Goal: Navigation & Orientation: Find specific page/section

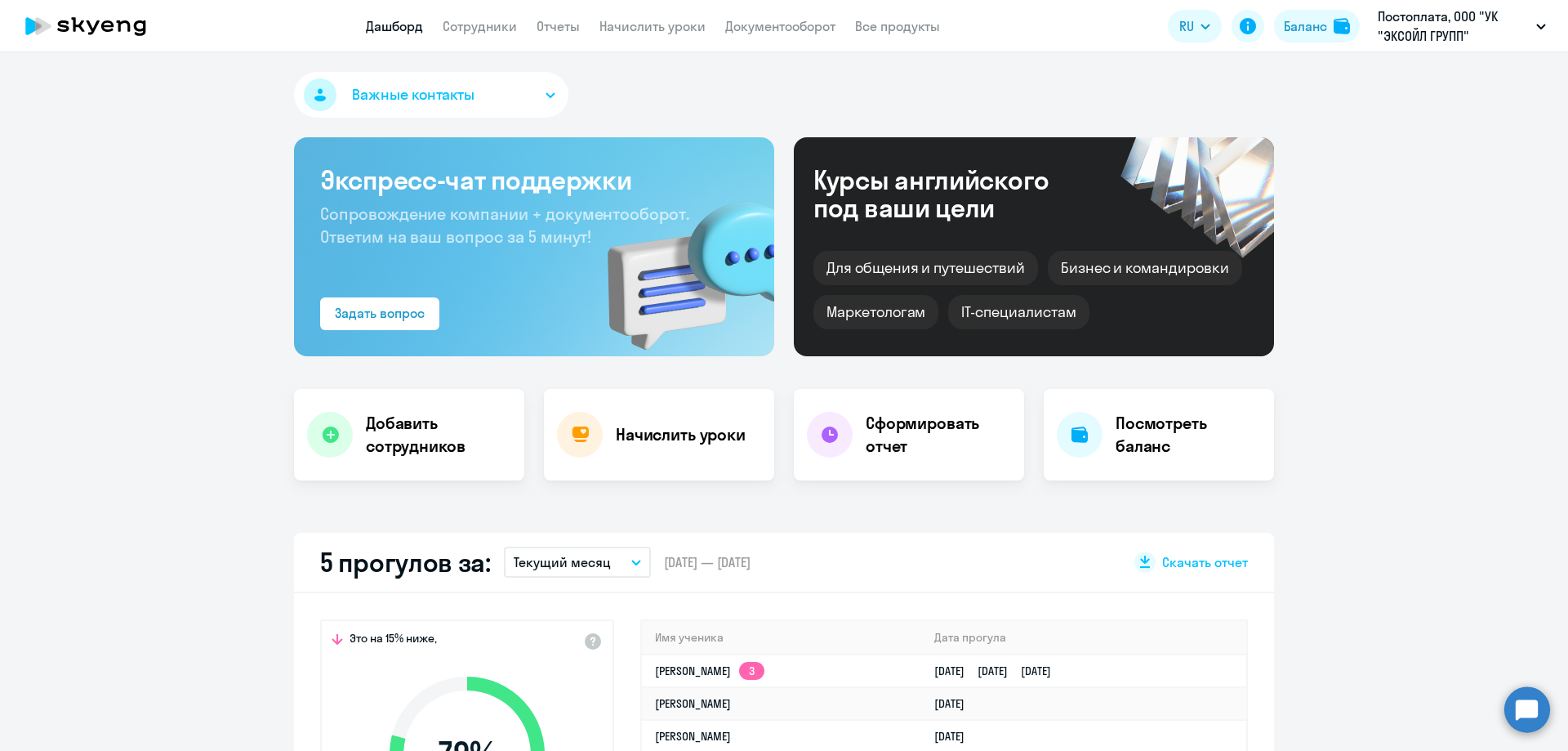
select select "30"
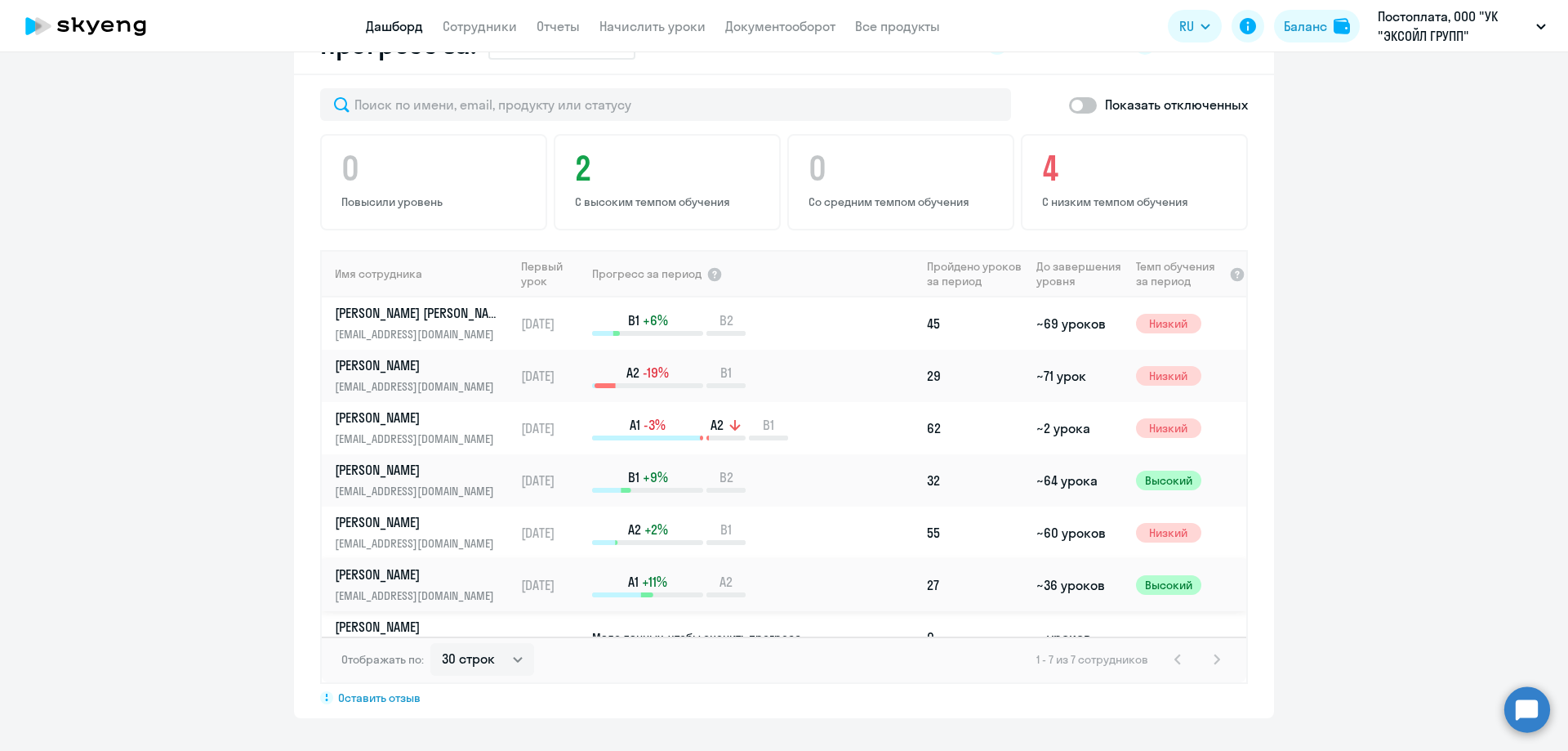
scroll to position [27, 0]
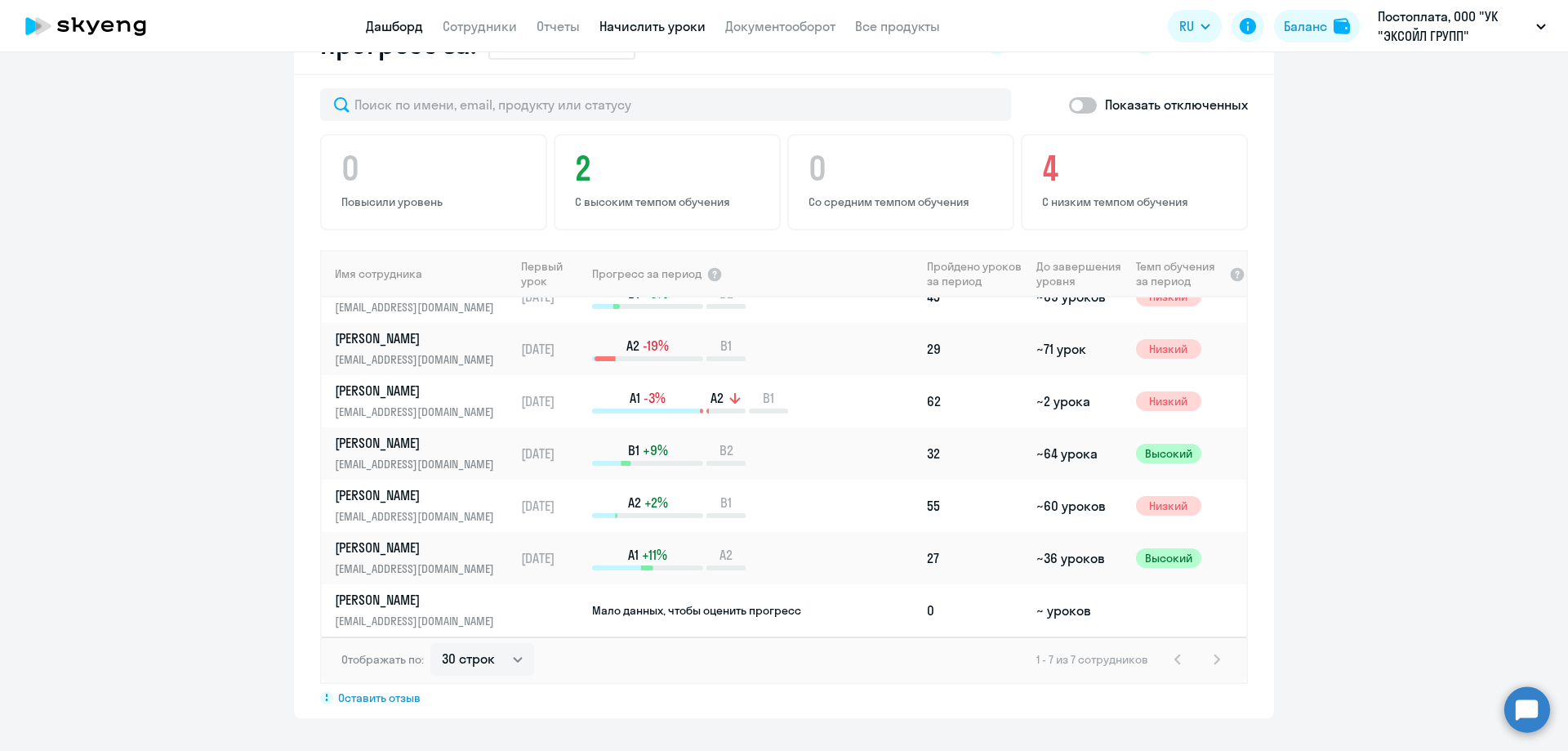
click at [632, 19] on link "Начислить уроки" at bounding box center [652, 26] width 106 height 16
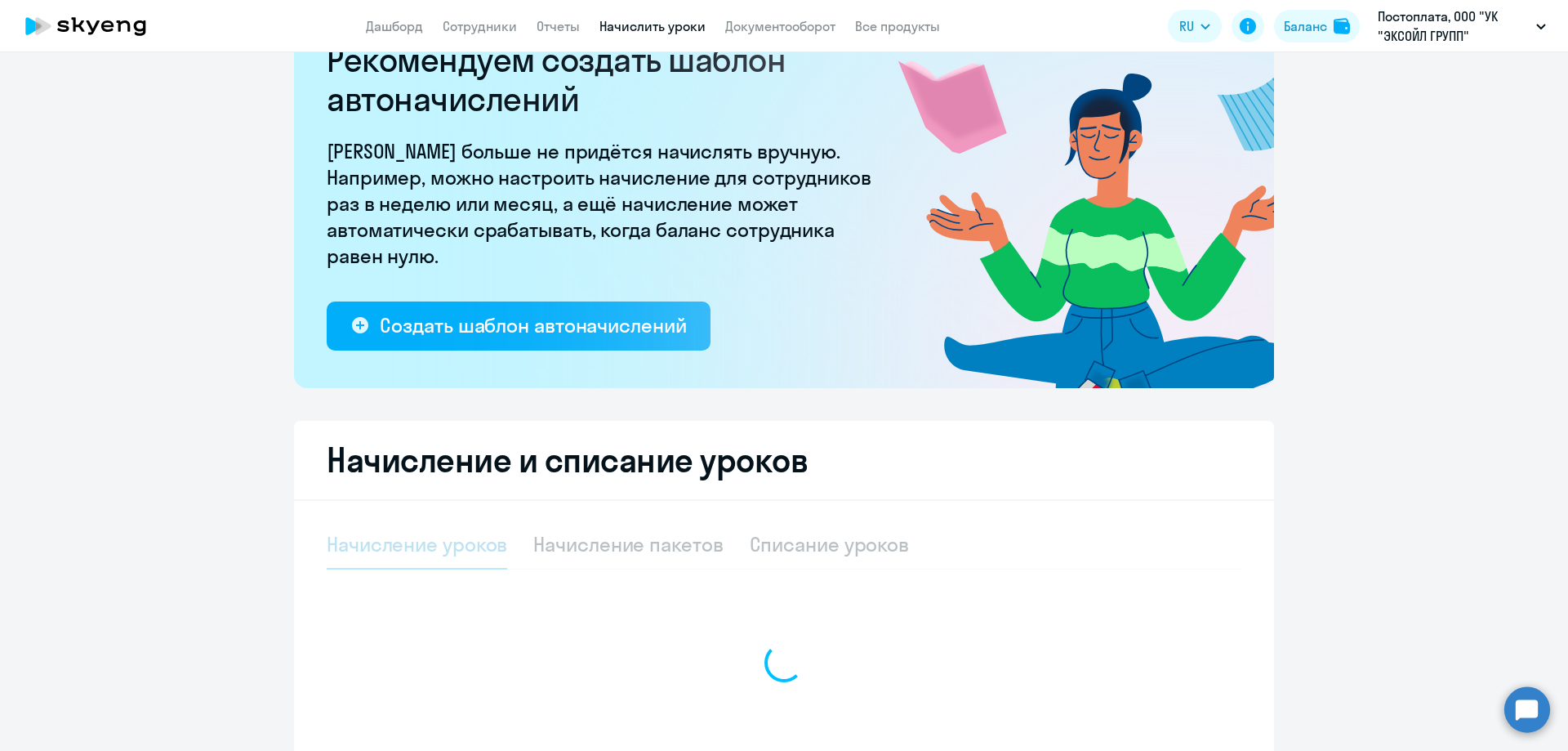
select select "10"
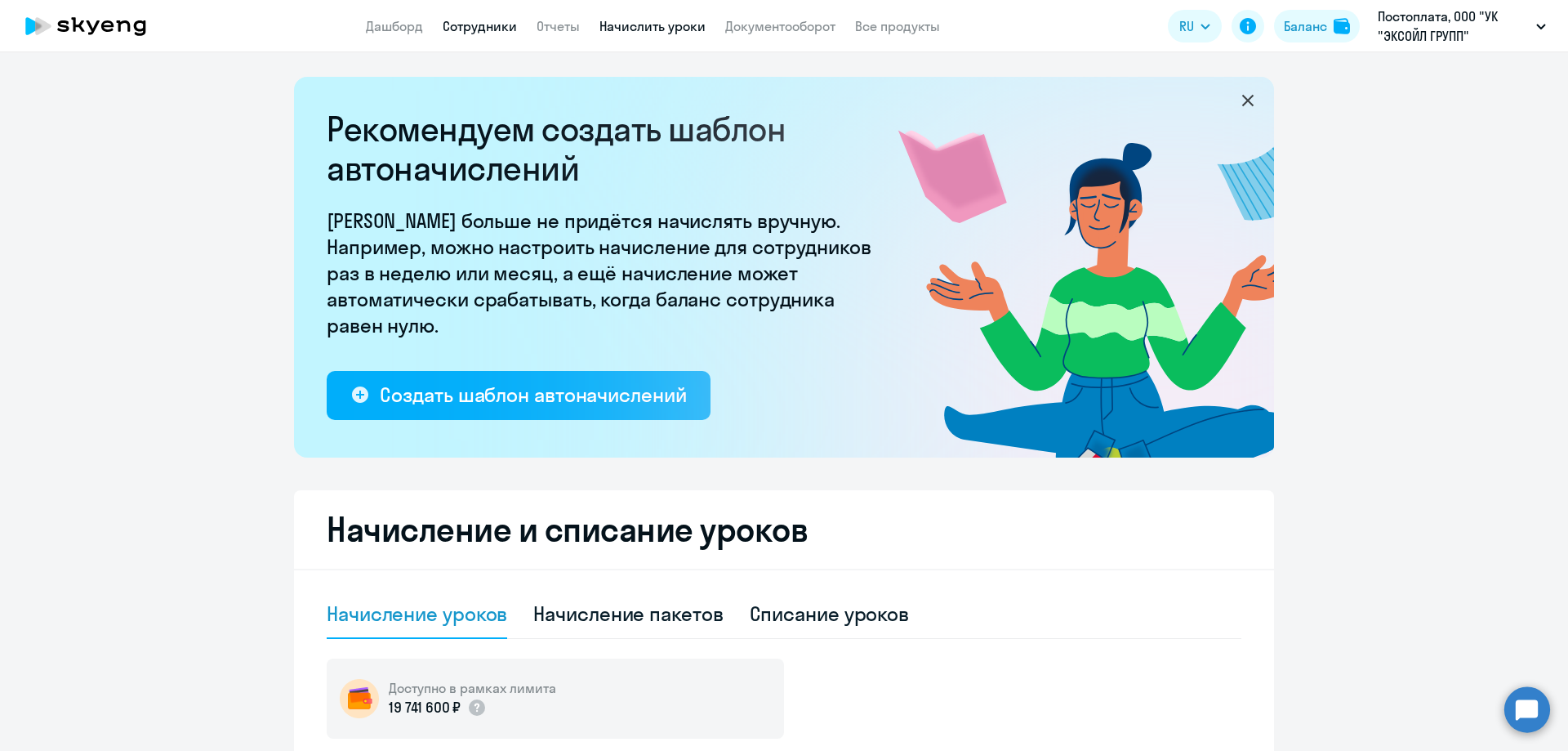
click at [481, 26] on link "Сотрудники" at bounding box center [480, 26] width 74 height 16
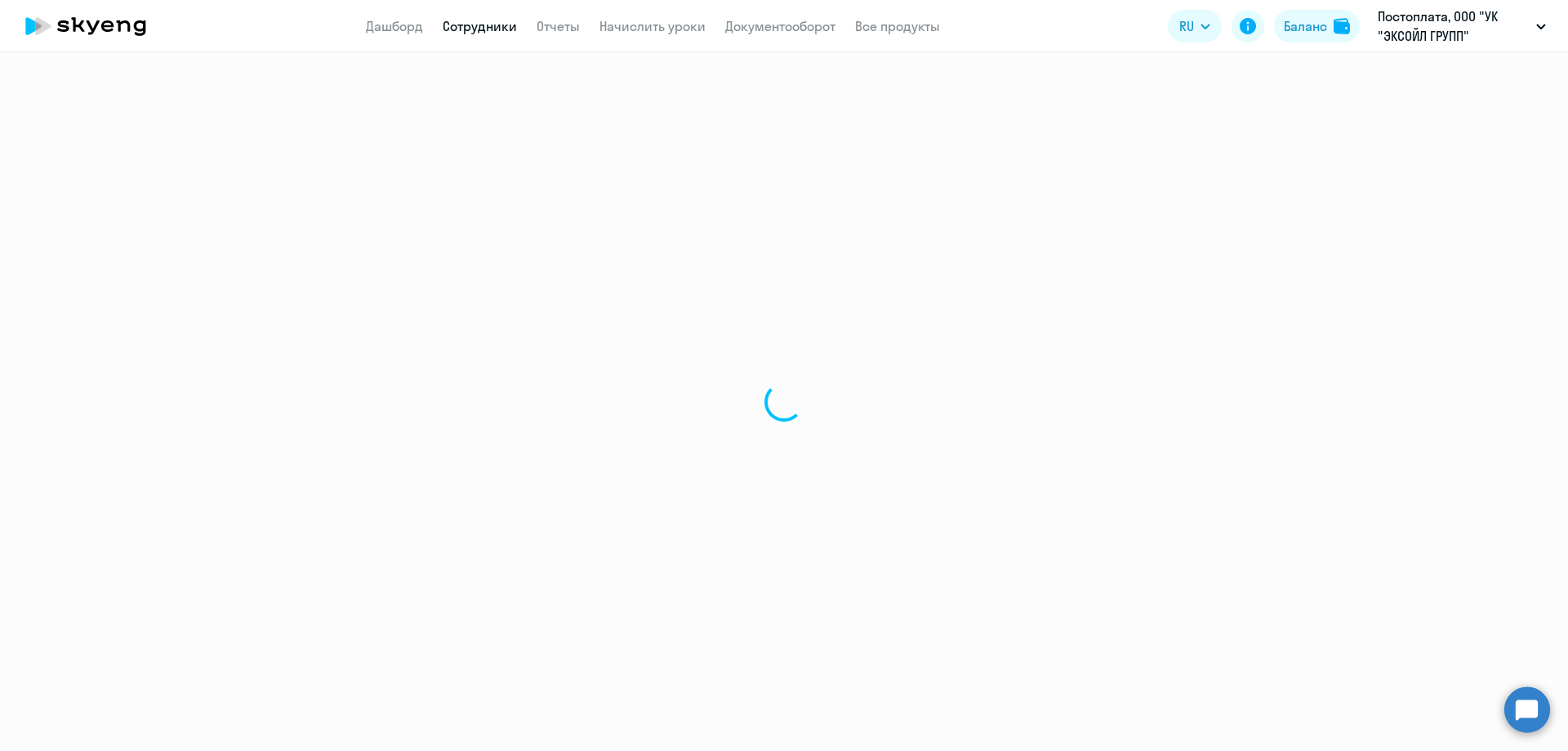
select select "30"
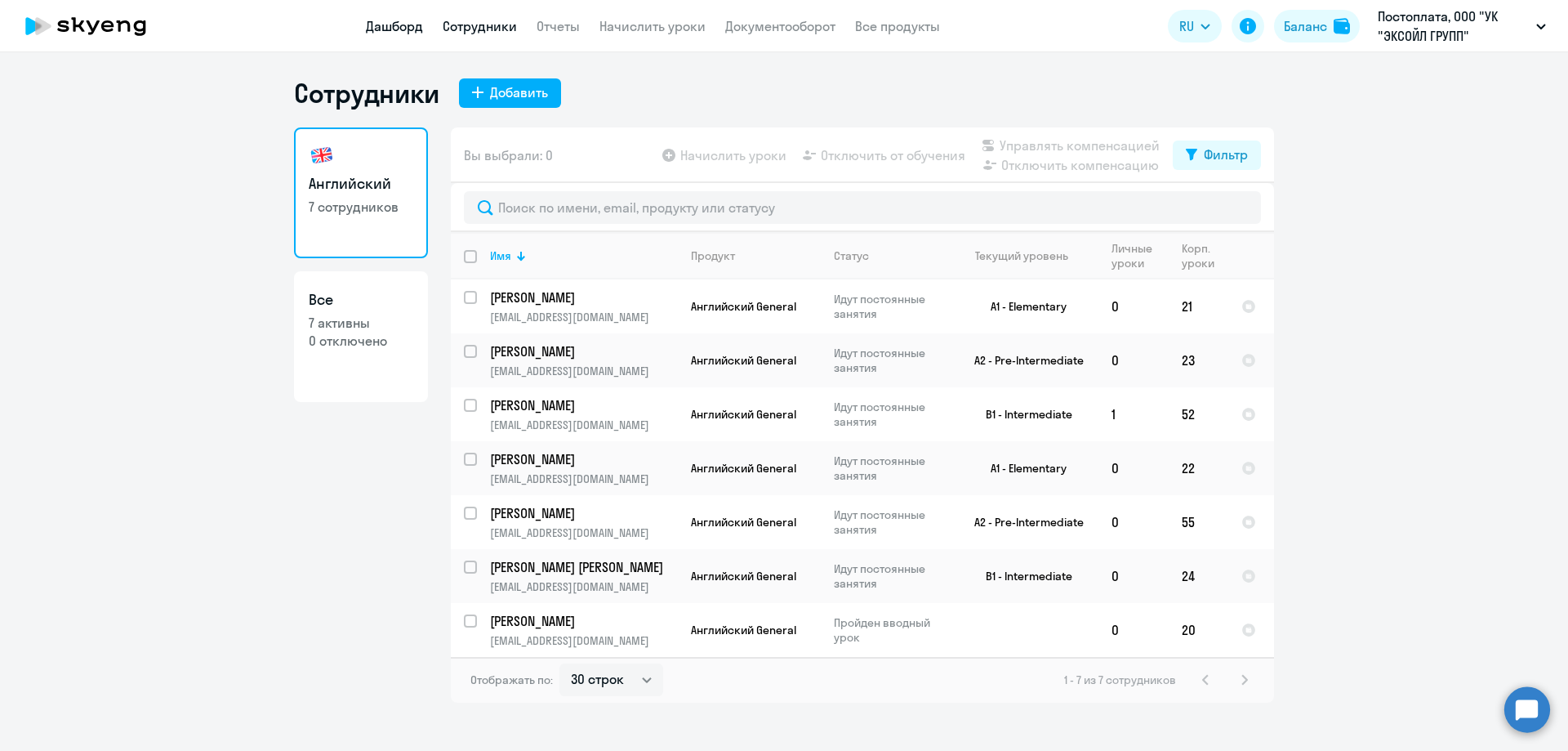
click at [405, 25] on link "Дашборд" at bounding box center [393, 26] width 57 height 16
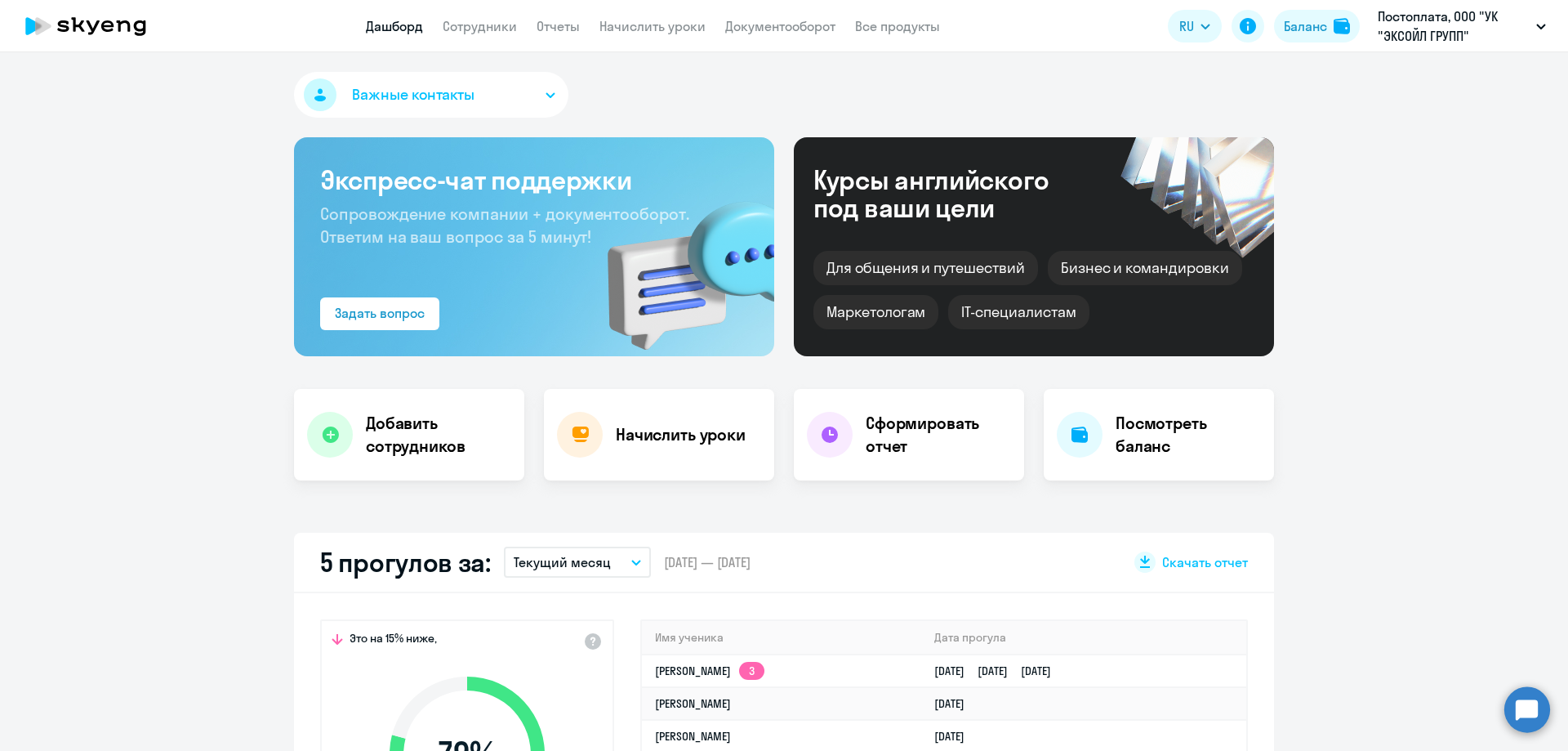
select select "30"
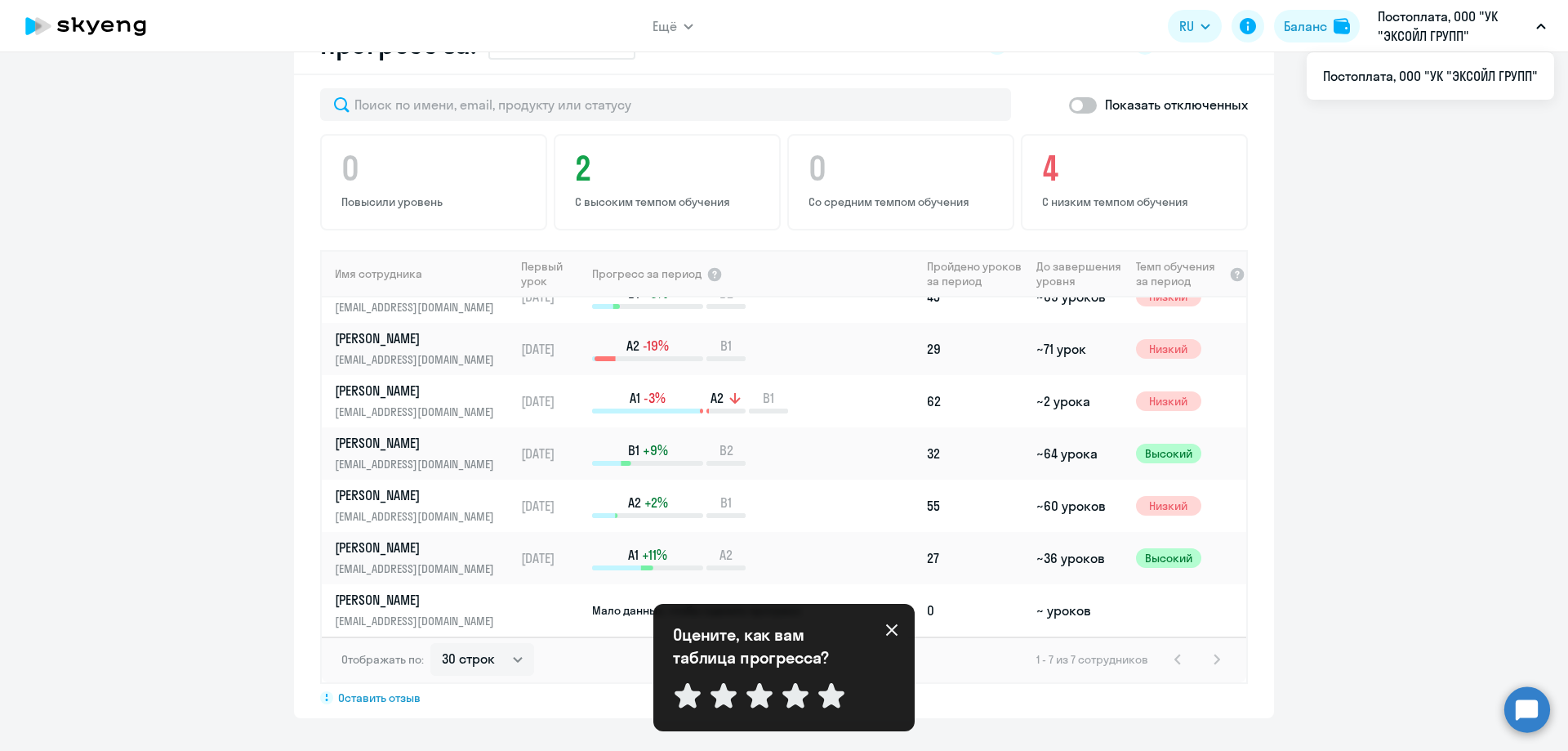
scroll to position [27, 0]
click at [889, 627] on icon at bounding box center [891, 629] width 12 height 12
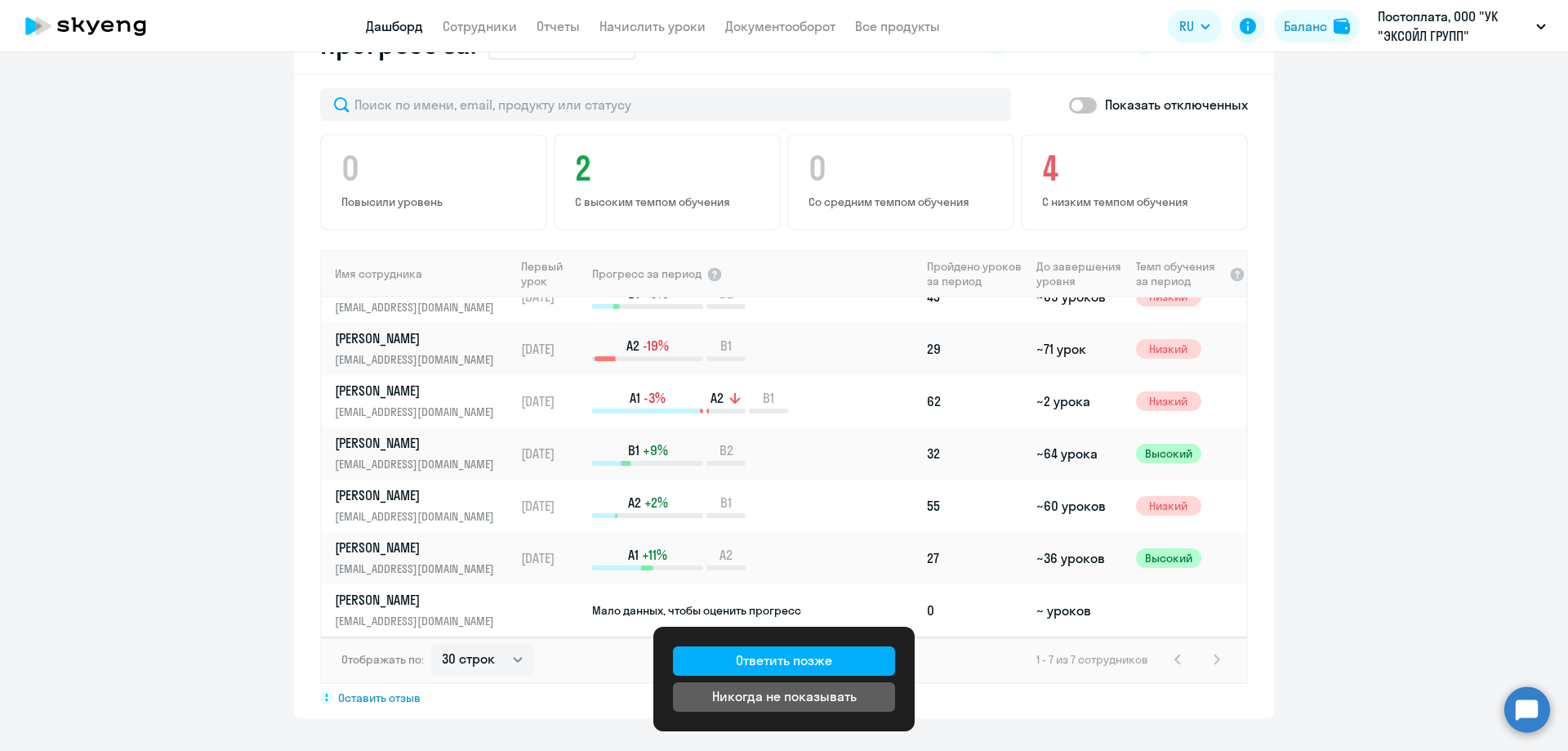
click at [841, 697] on div "Никогда не показывать" at bounding box center [784, 696] width 144 height 20
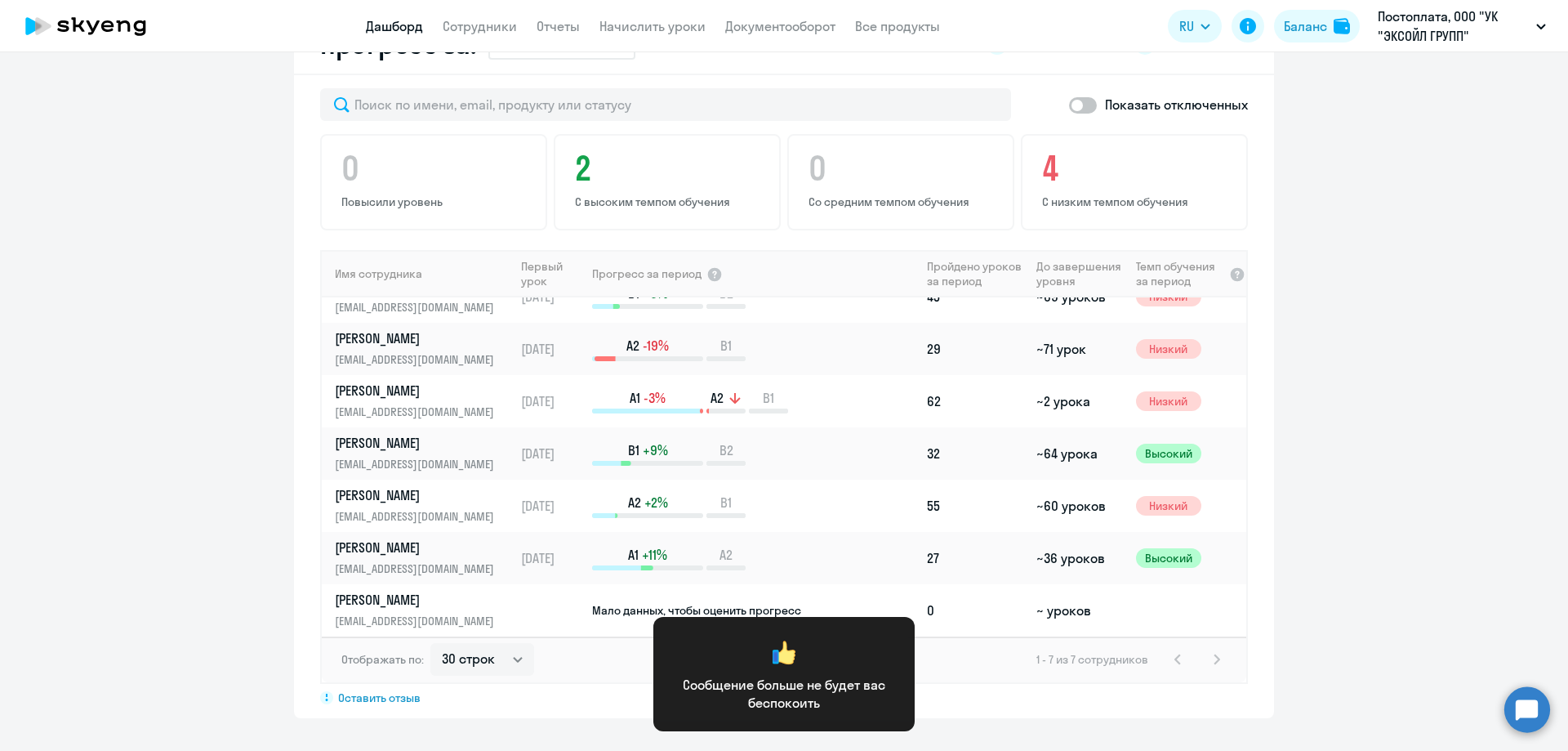
click at [244, 485] on app-progress-dashboard "Прогресс за: Весь период – [DATE] — [DATE] Как мы считаем Скачать отчет Показат…" at bounding box center [784, 366] width 1568 height 703
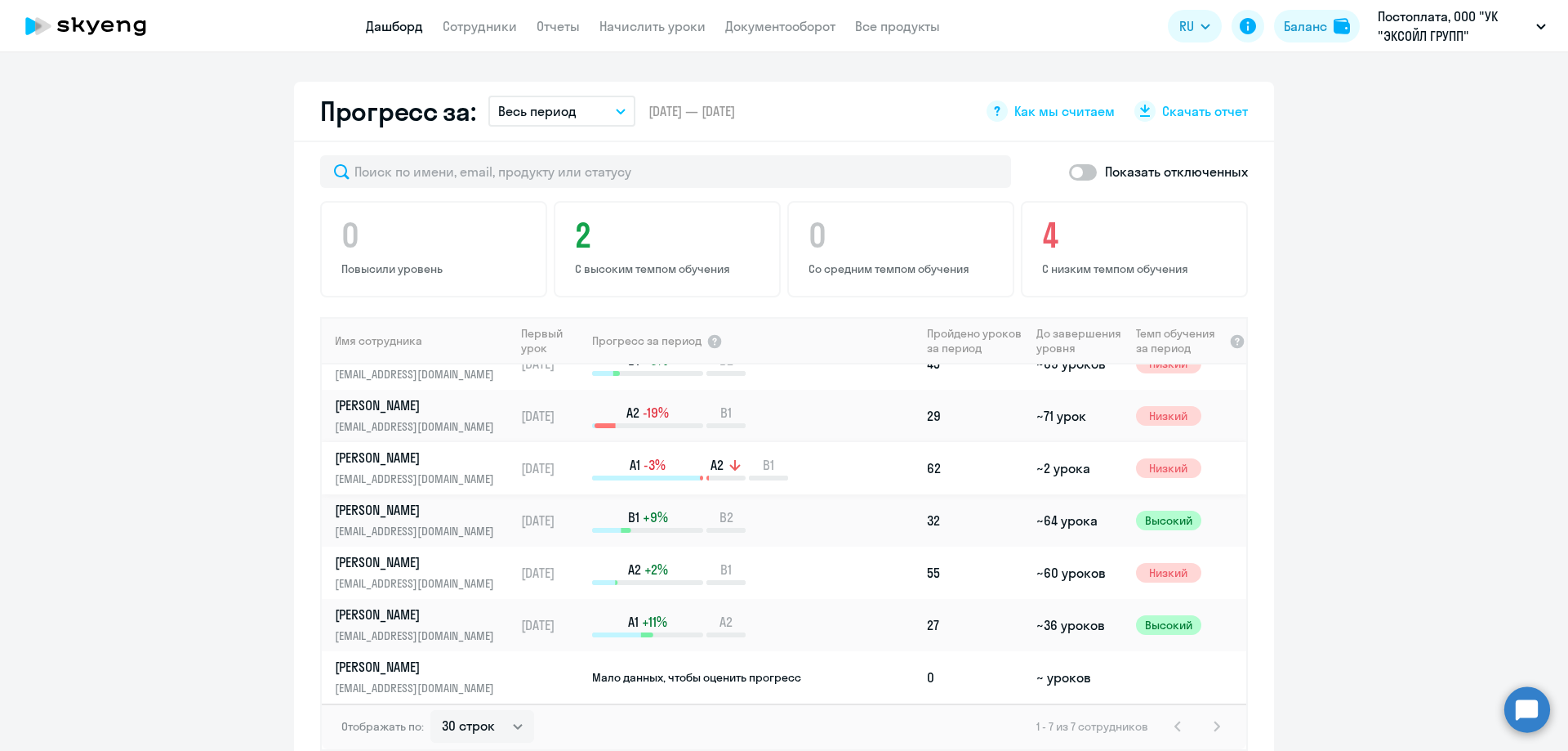
scroll to position [0, 0]
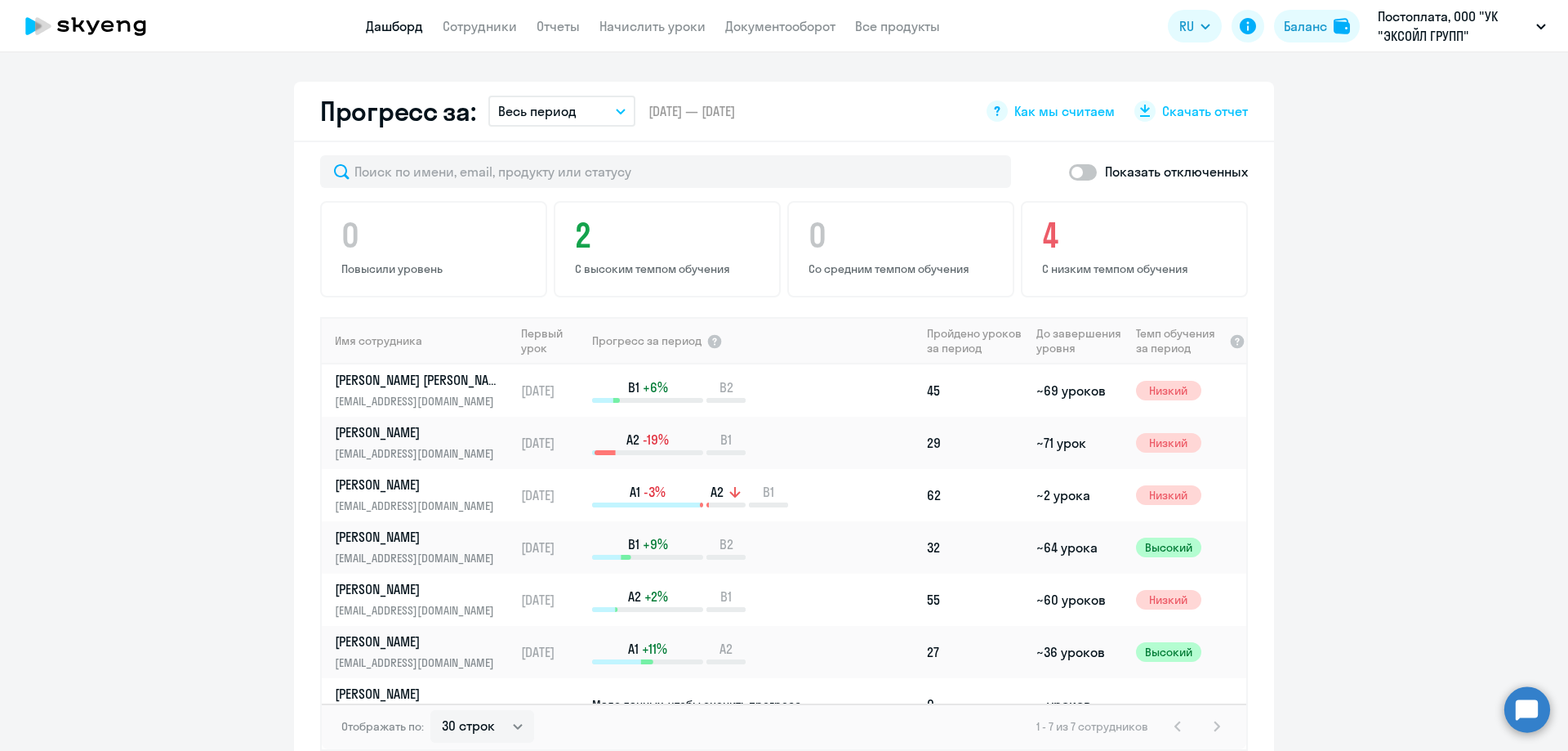
click at [1075, 171] on span at bounding box center [1083, 172] width 28 height 16
click at [1069, 172] on input "checkbox" at bounding box center [1068, 172] width 1 height 1
checkbox input "true"
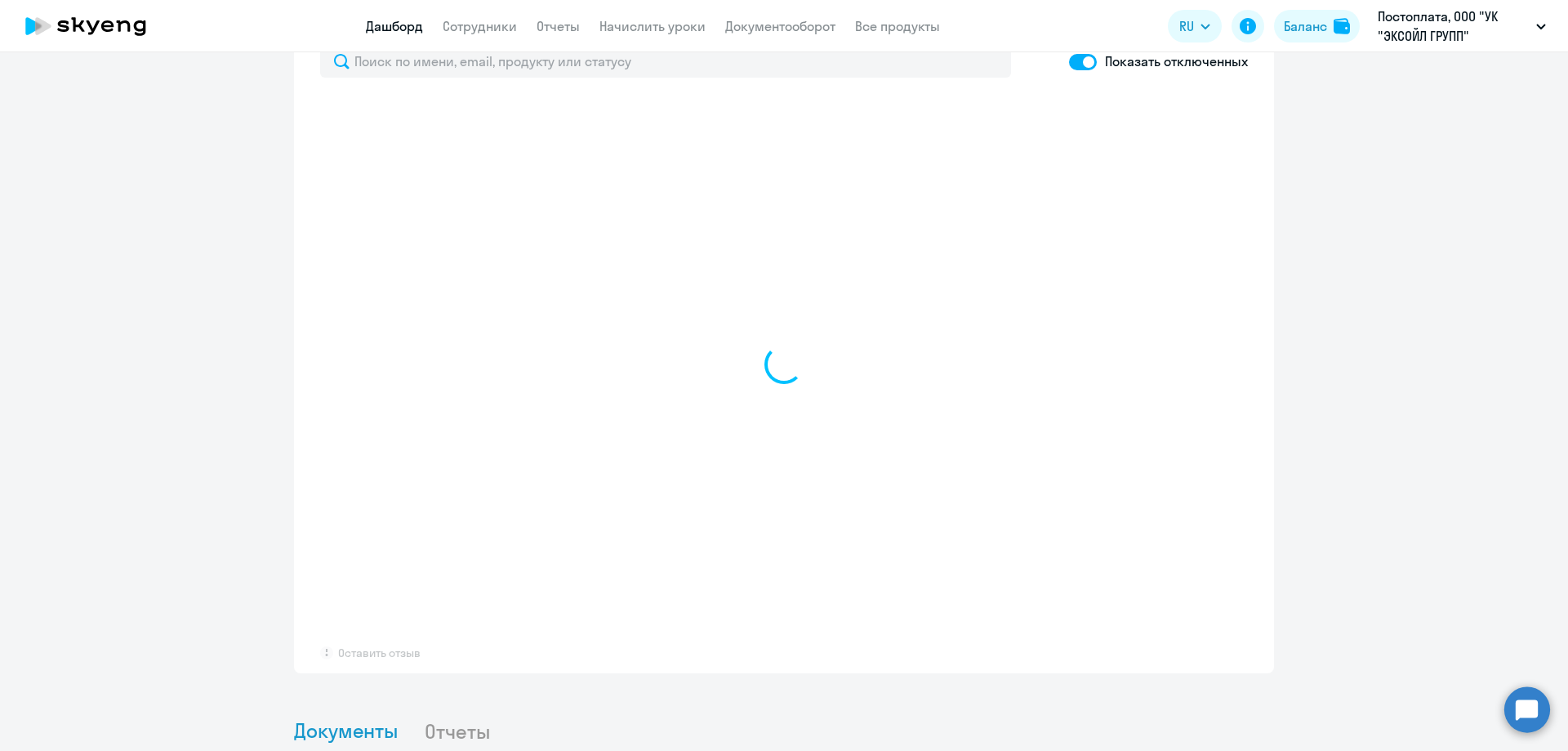
scroll to position [995, 0]
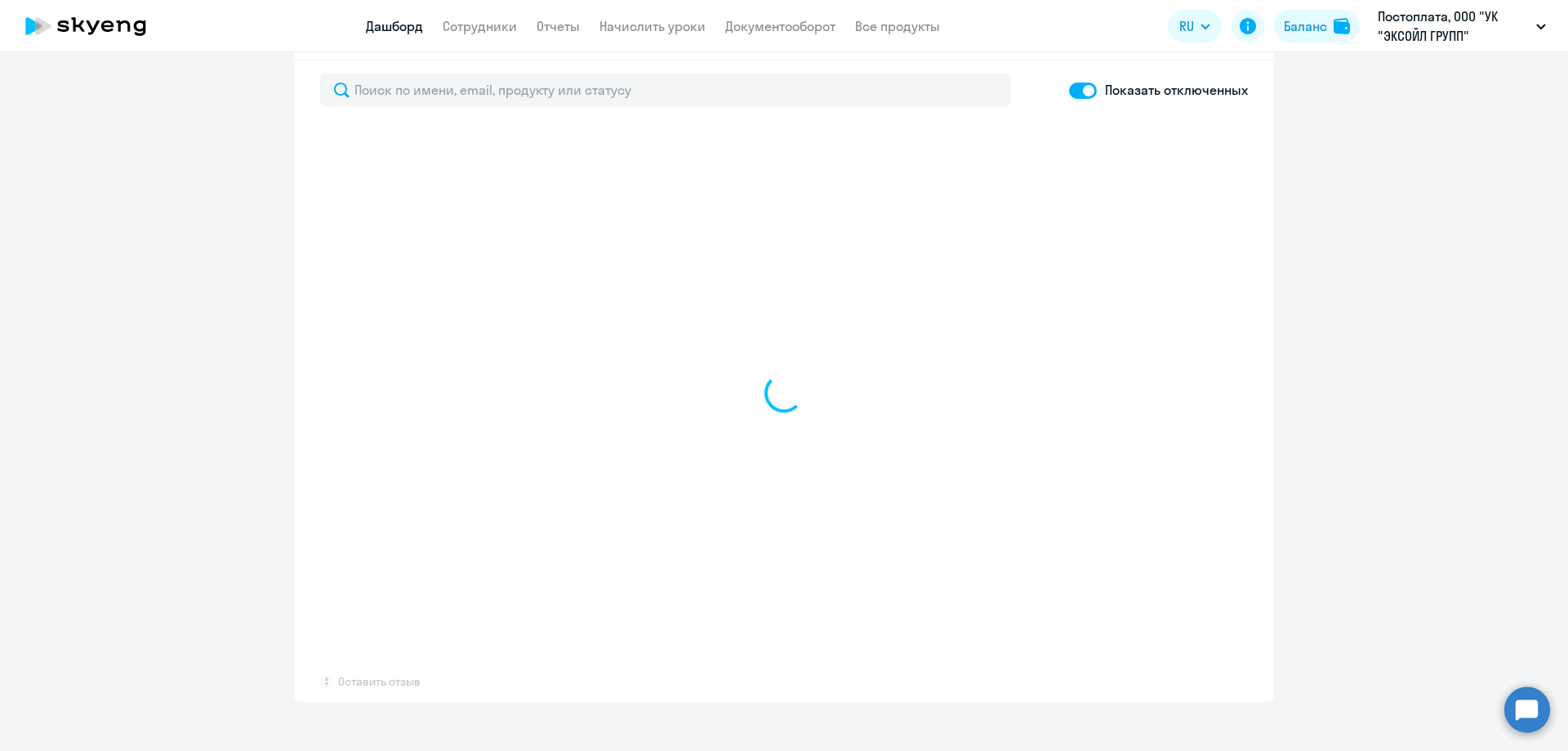
select select "30"
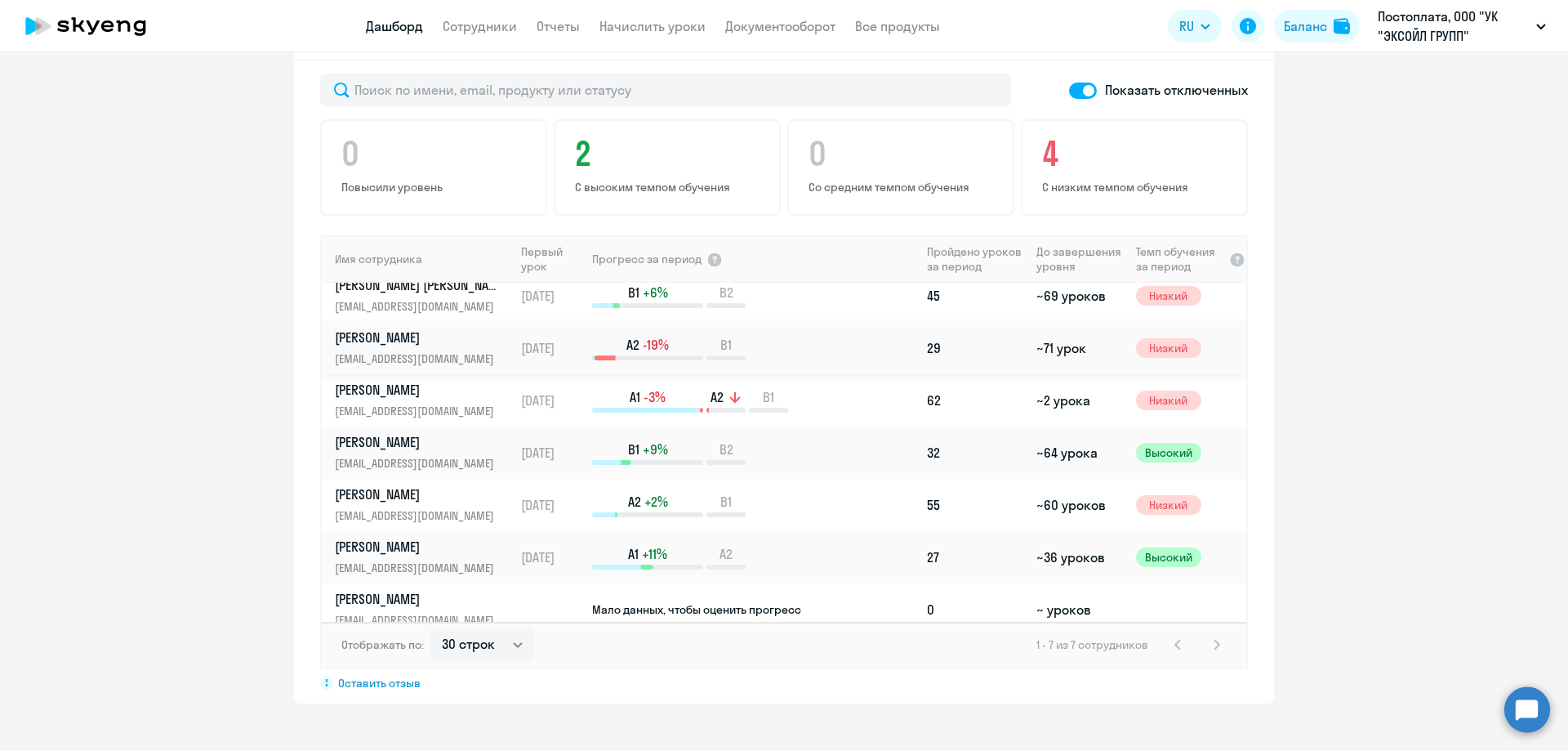
scroll to position [0, 0]
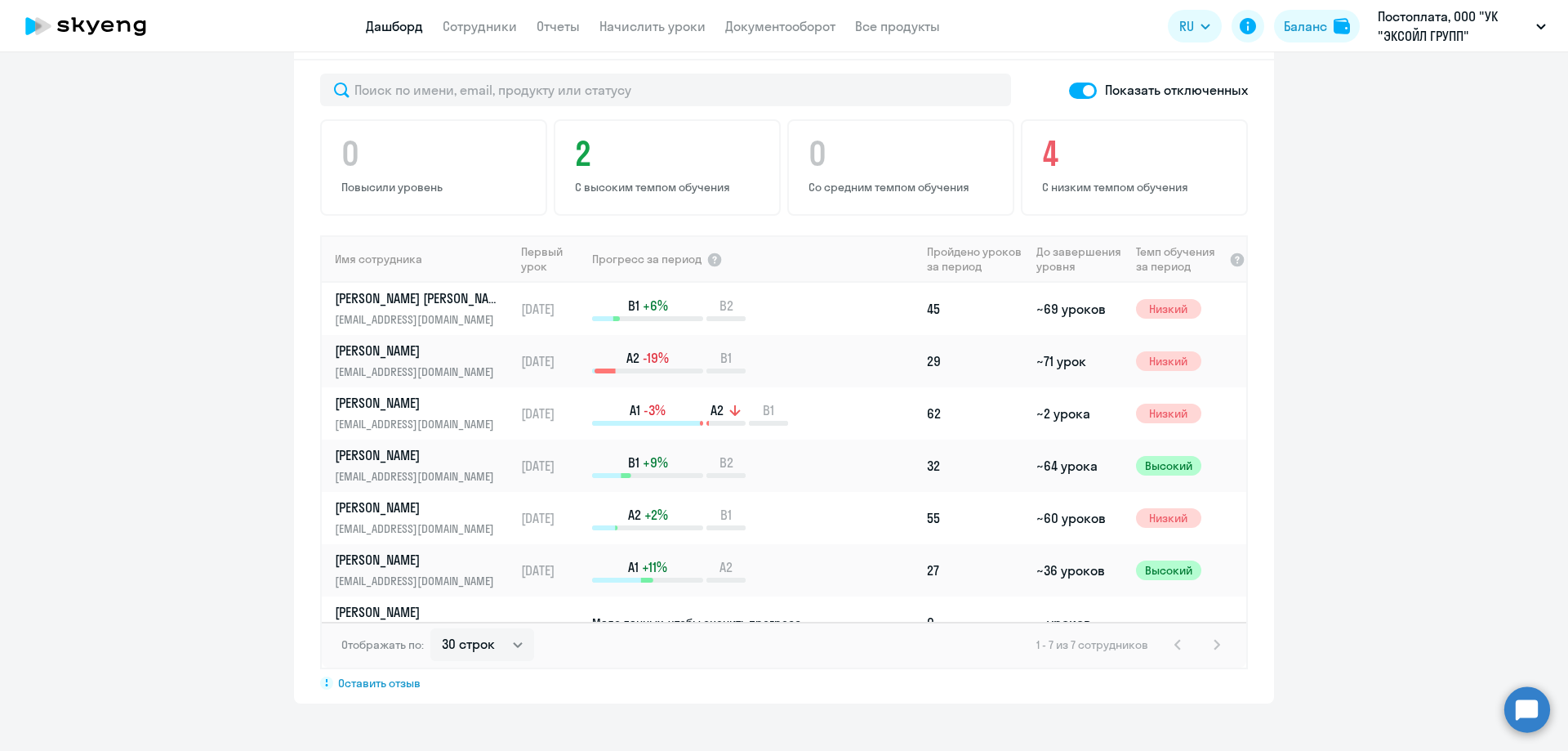
click at [1075, 97] on span at bounding box center [1083, 90] width 28 height 16
click at [1069, 90] on input "checkbox" at bounding box center [1068, 90] width 1 height 1
checkbox input "false"
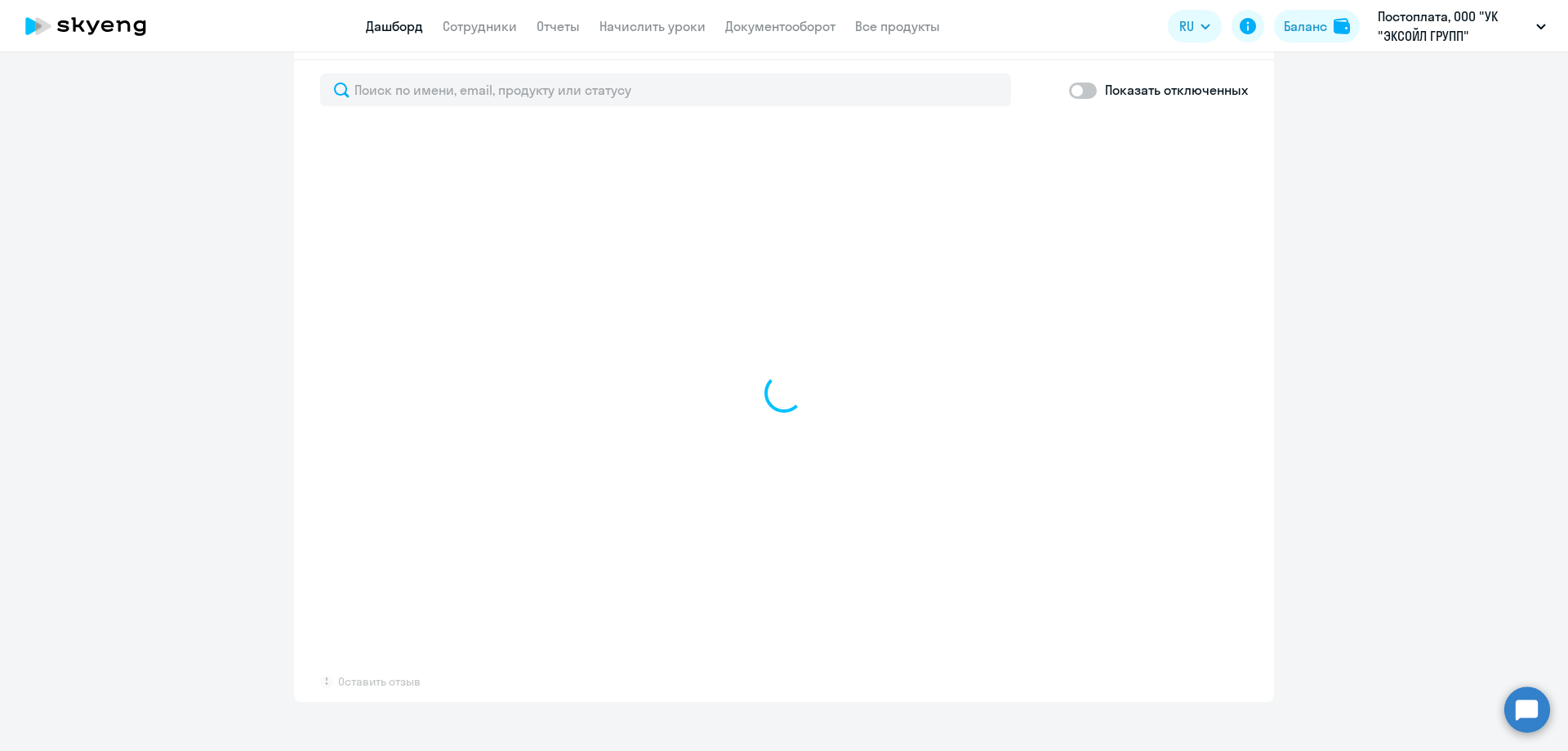
select select "30"
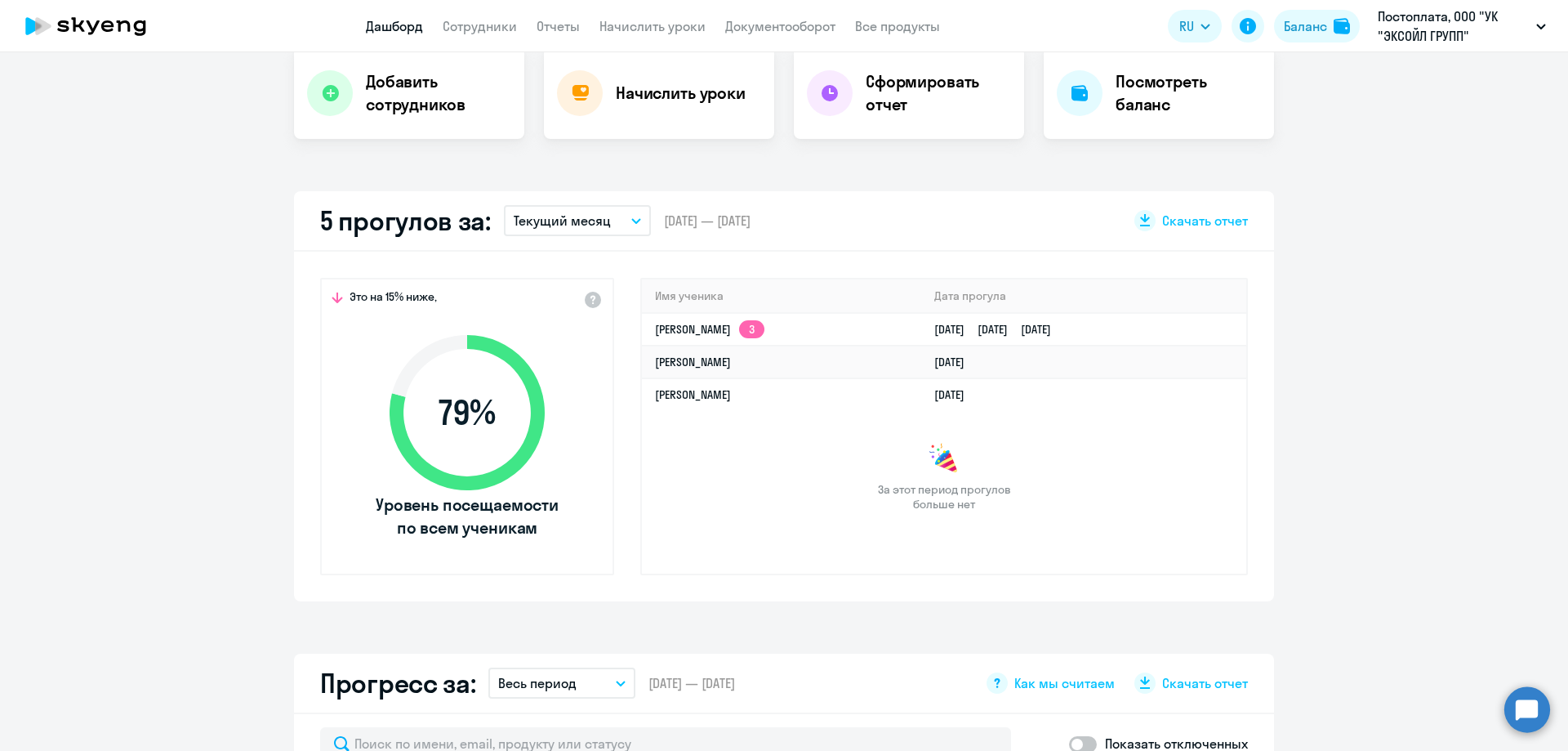
scroll to position [260, 0]
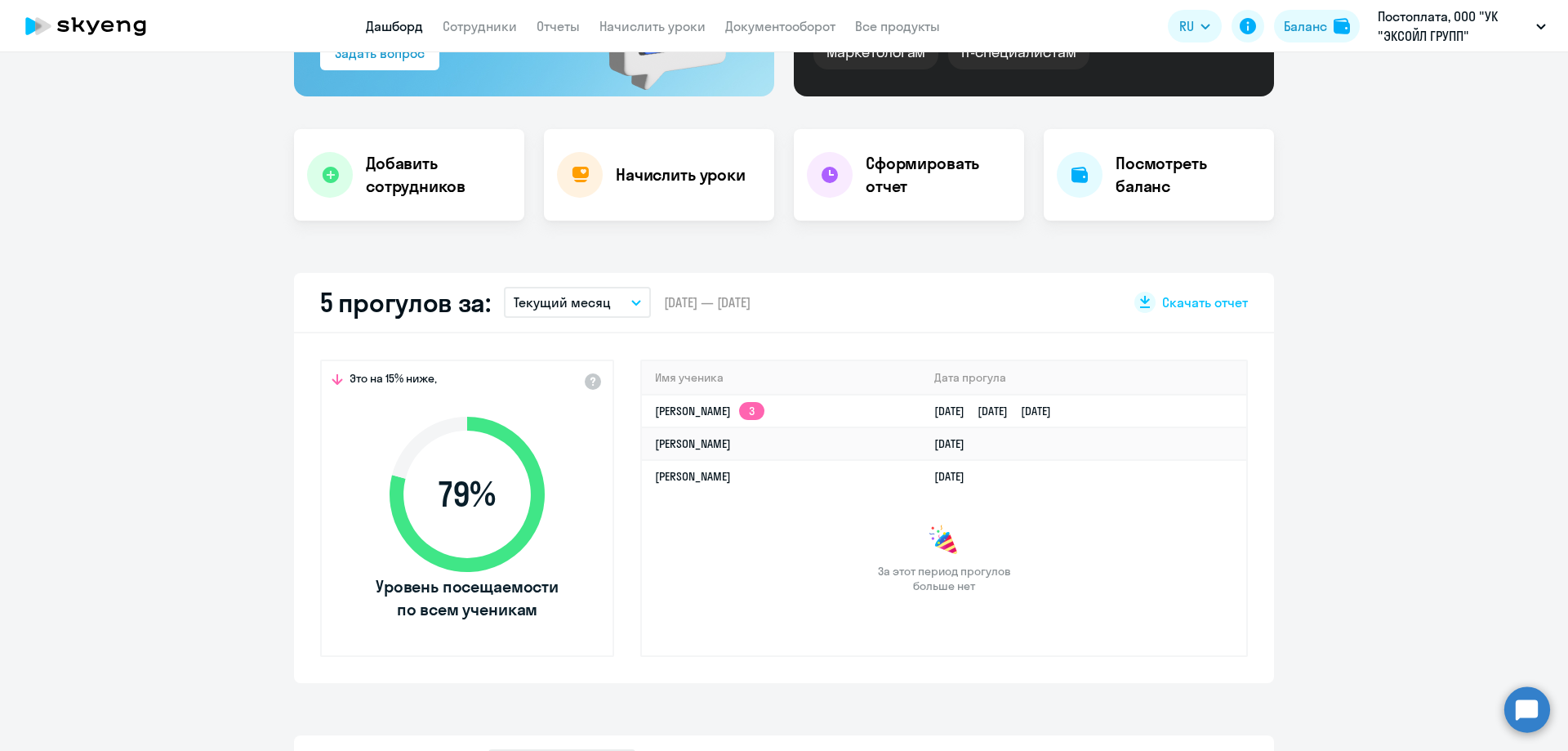
click at [1382, 482] on app-truancy-attendance-dashboard "5 прогулов за: Текущий месяц – [DATE] — [DATE] Скачать отчет Это на 15% ниже, 7…" at bounding box center [784, 477] width 1568 height 410
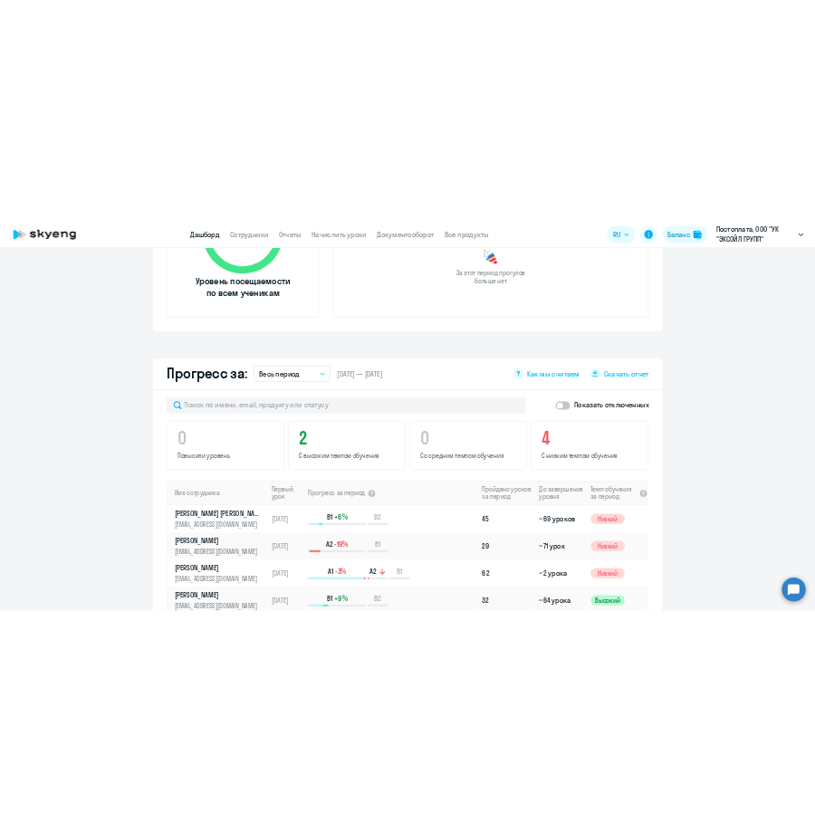
scroll to position [815, 0]
